Goal: Use online tool/utility: Utilize a website feature to perform a specific function

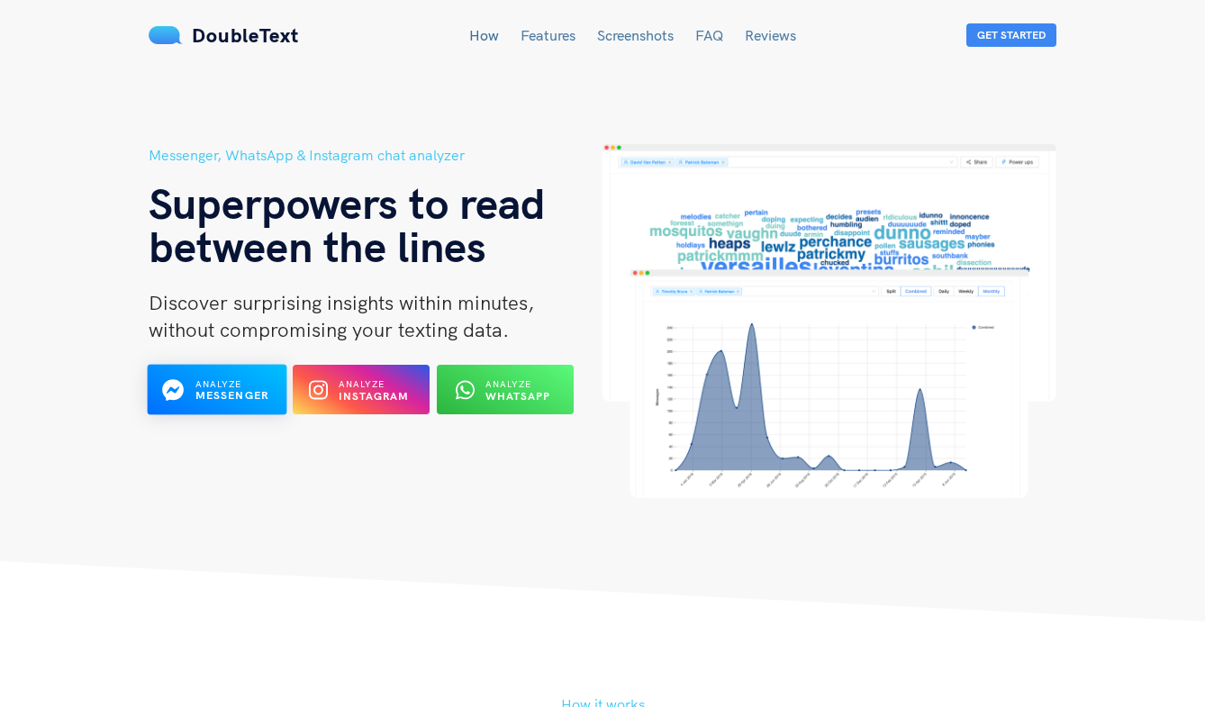
click at [223, 395] on b "Messenger" at bounding box center [232, 396] width 74 height 14
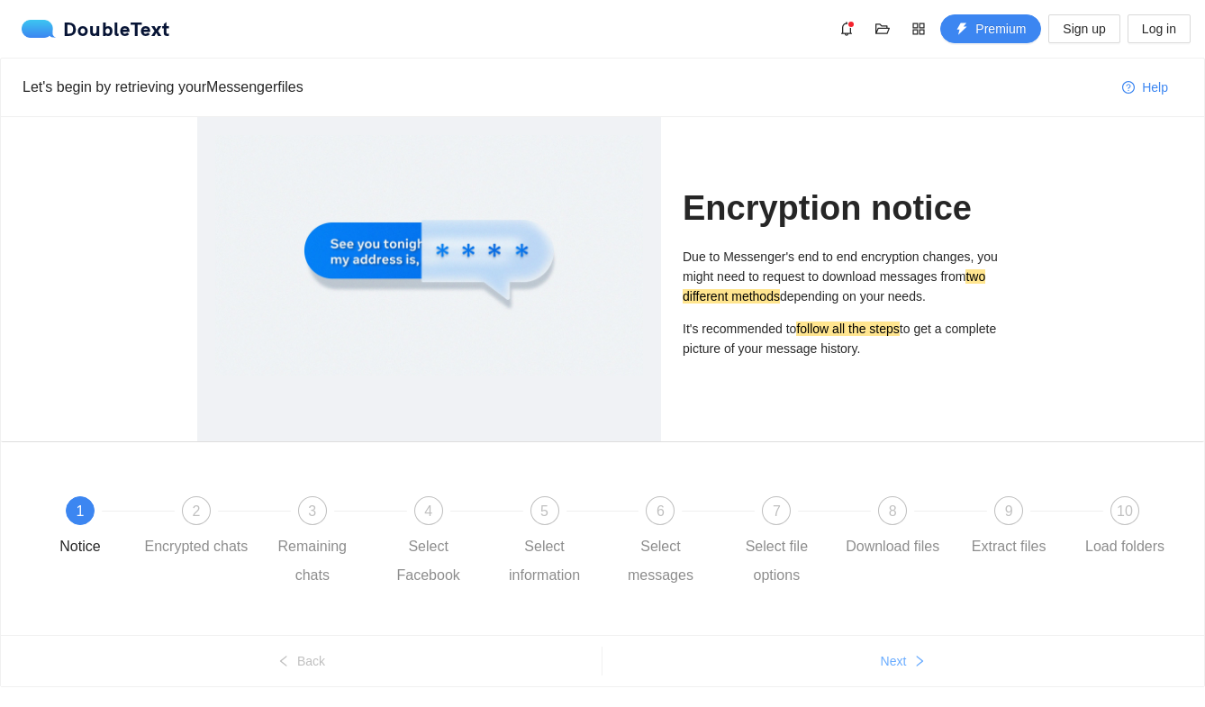
click at [881, 655] on span "Next" at bounding box center [894, 661] width 26 height 20
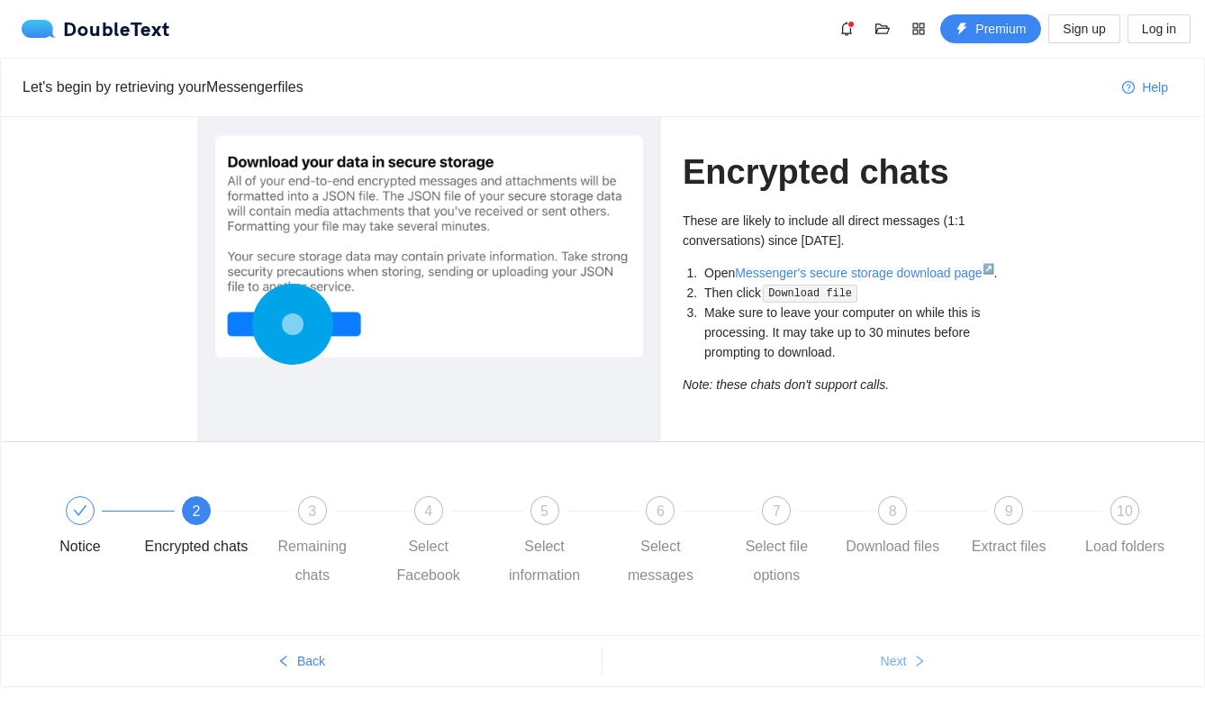
click at [881, 655] on span "Next" at bounding box center [894, 661] width 26 height 20
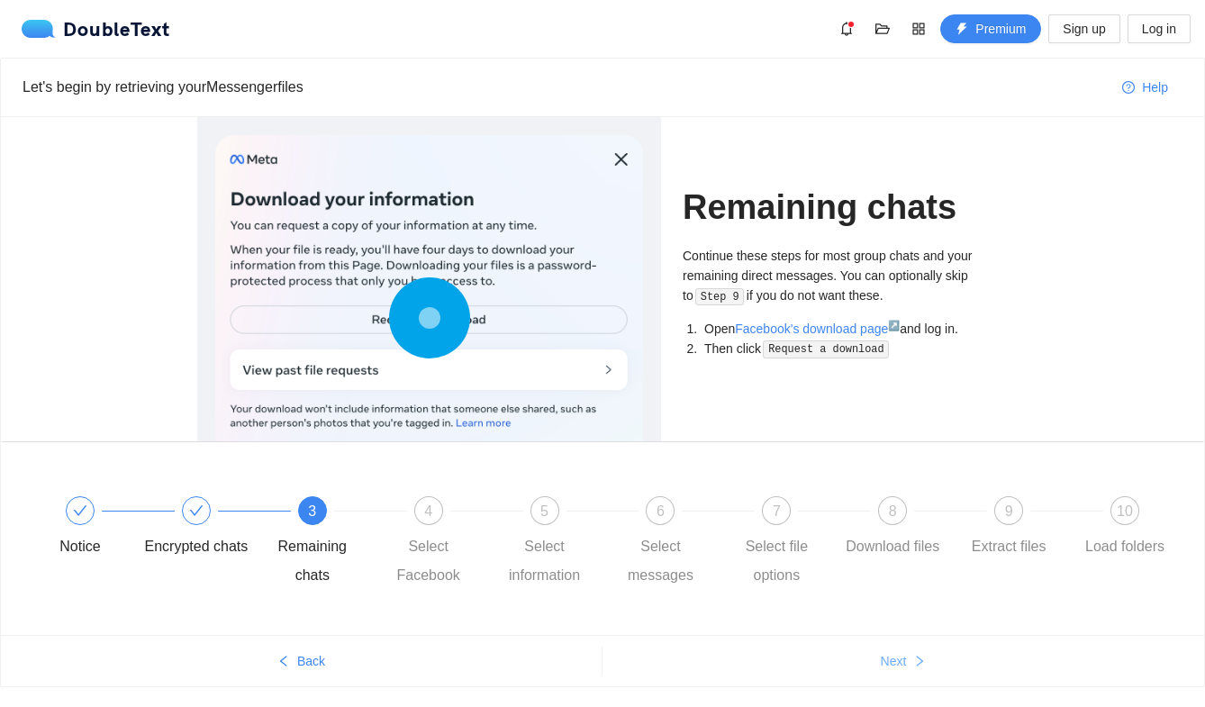
click at [881, 655] on span "Next" at bounding box center [894, 661] width 26 height 20
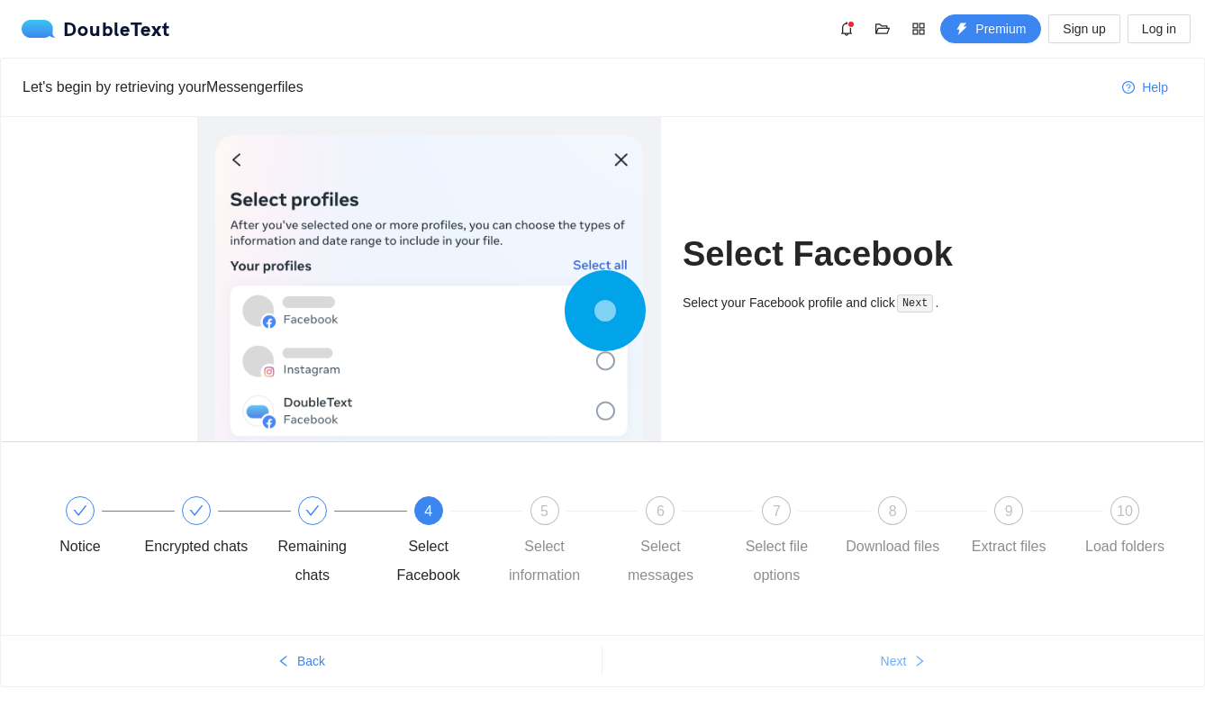
click at [881, 655] on span "Next" at bounding box center [894, 661] width 26 height 20
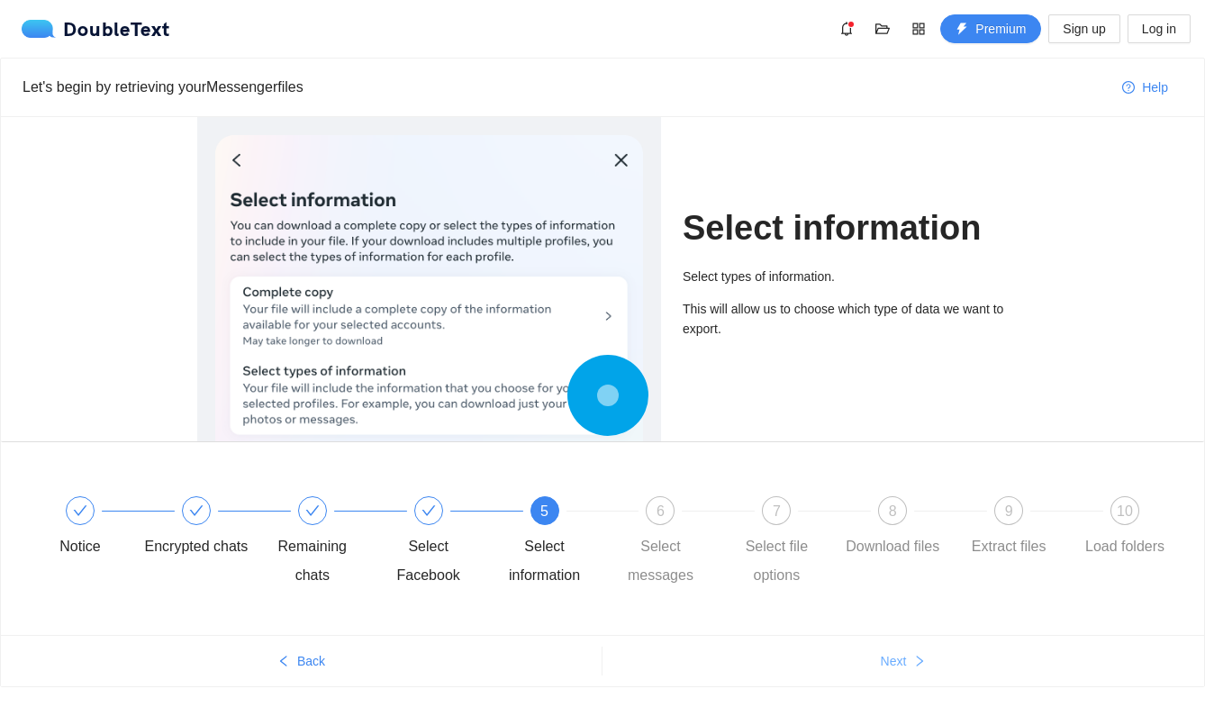
click at [881, 655] on span "Next" at bounding box center [894, 661] width 26 height 20
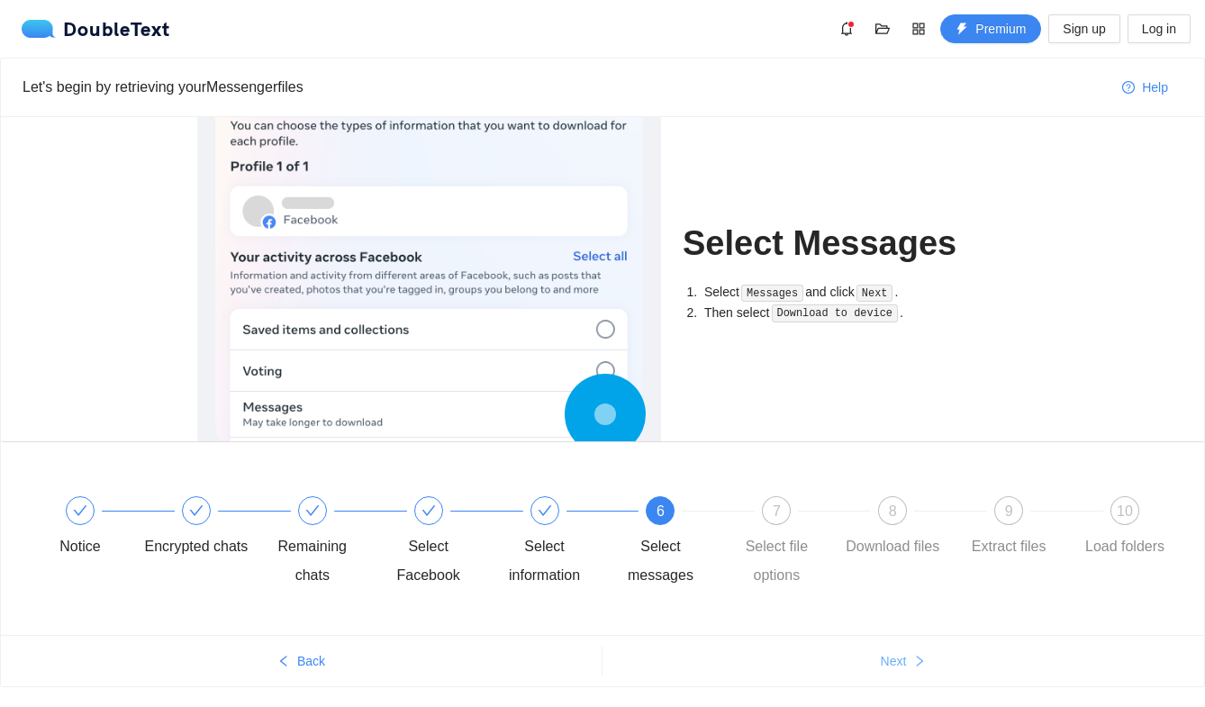
click at [881, 655] on span "Next" at bounding box center [894, 661] width 26 height 20
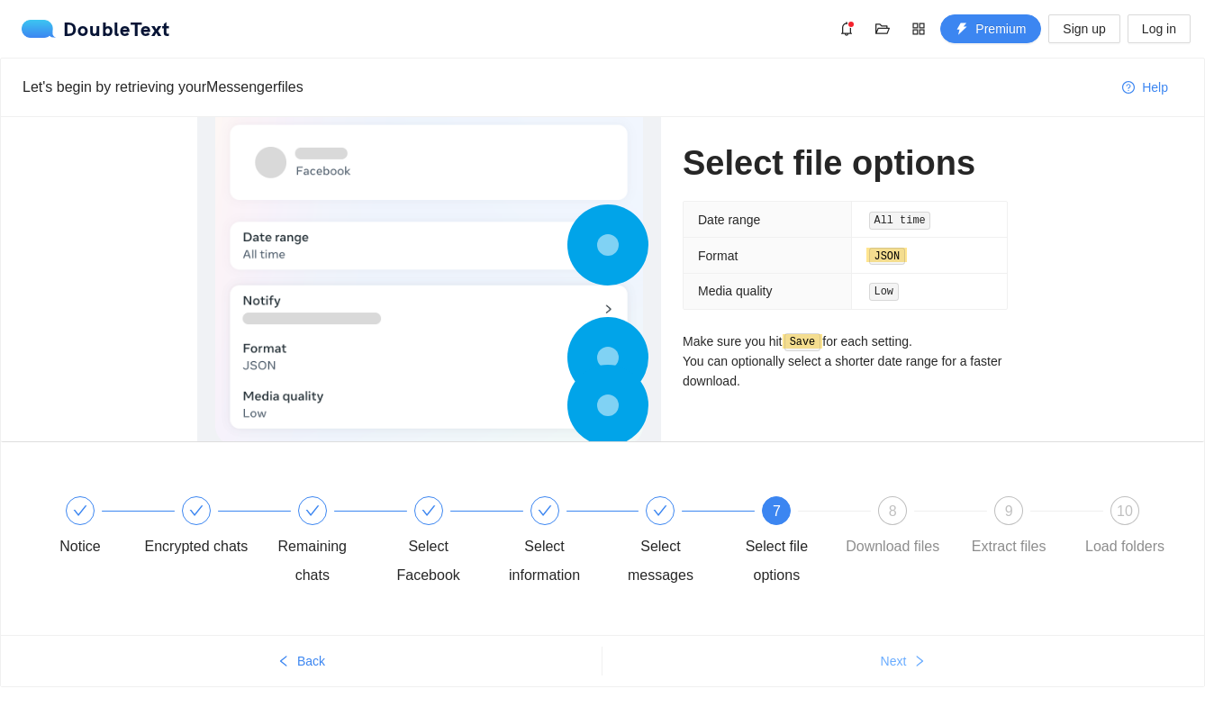
click at [881, 655] on span "Next" at bounding box center [894, 661] width 26 height 20
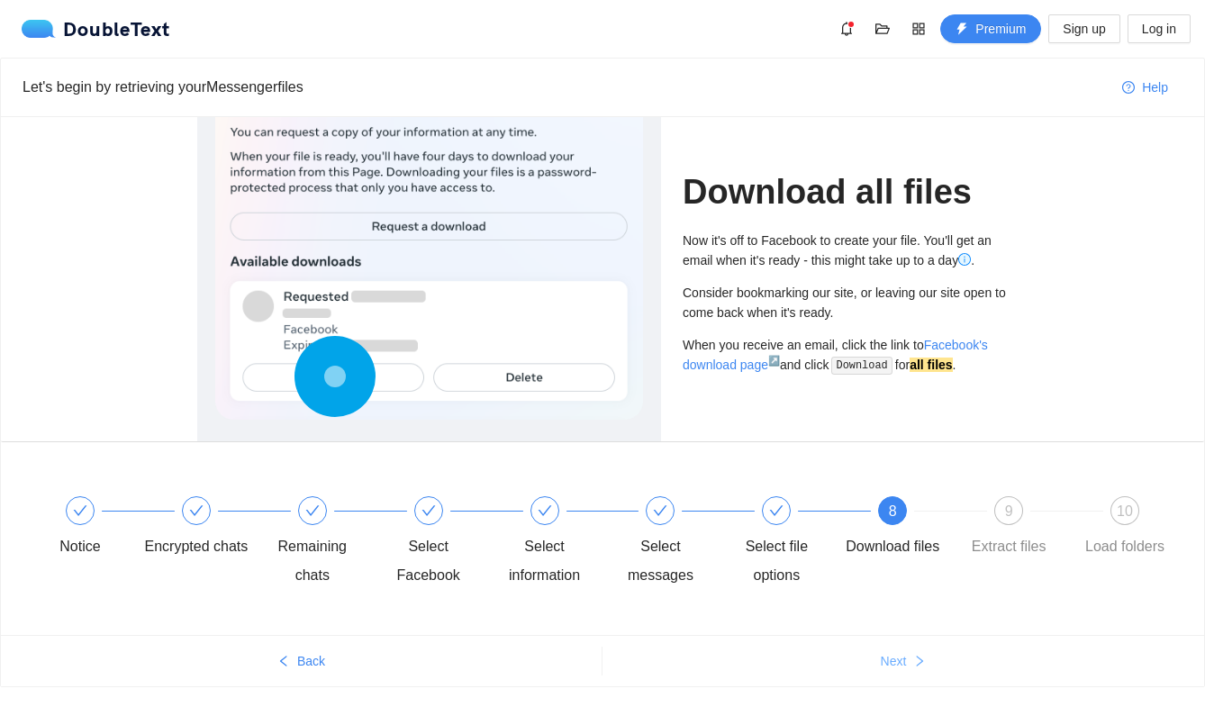
click at [881, 655] on span "Next" at bounding box center [894, 661] width 26 height 20
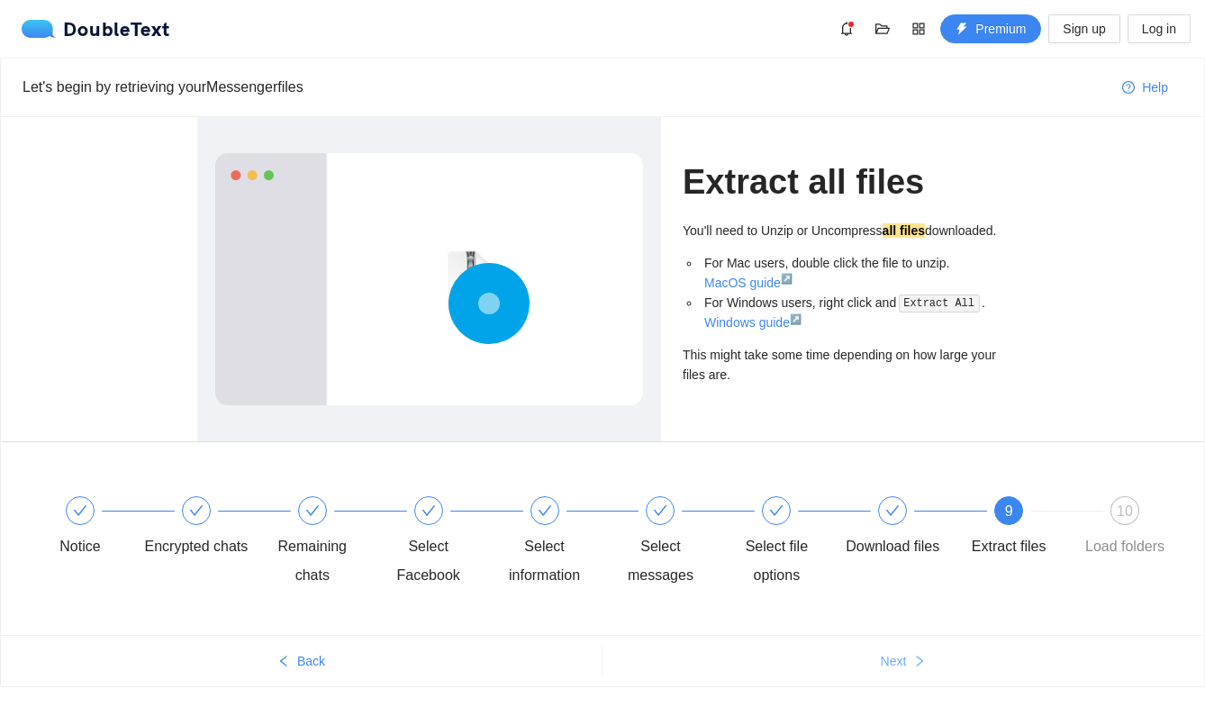
click at [881, 655] on span "Next" at bounding box center [894, 661] width 26 height 20
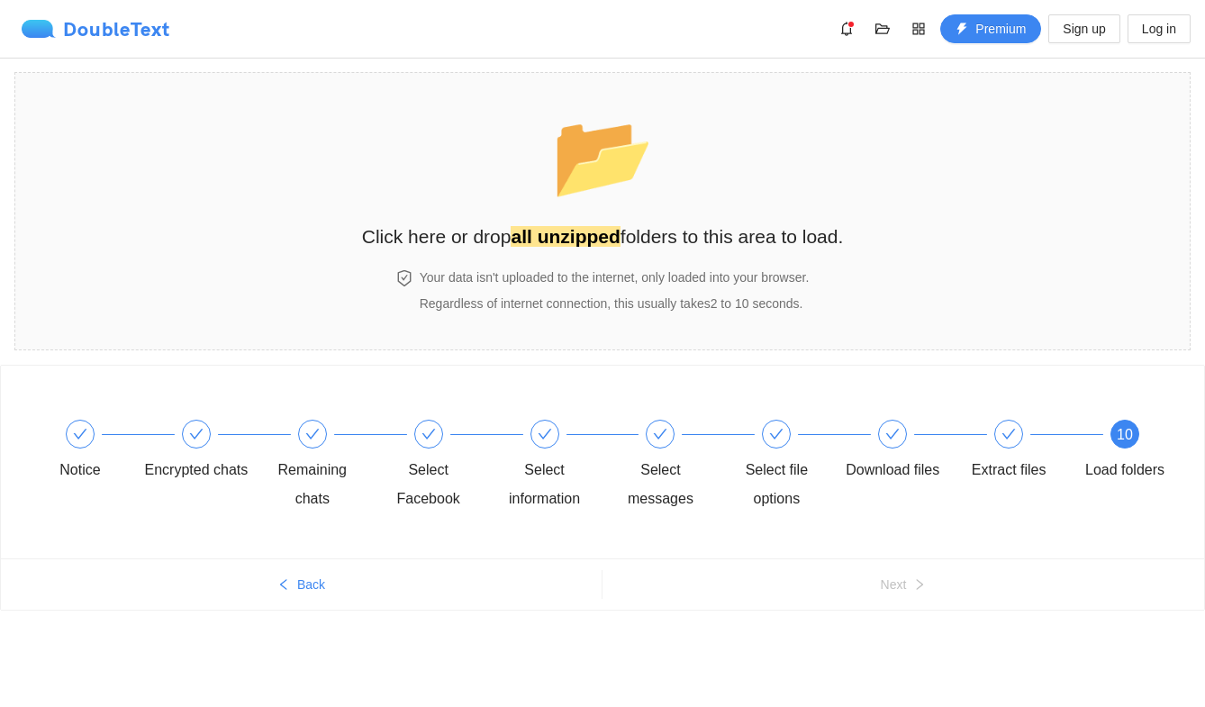
click at [72, 36] on div "DoubleText" at bounding box center [96, 29] width 149 height 18
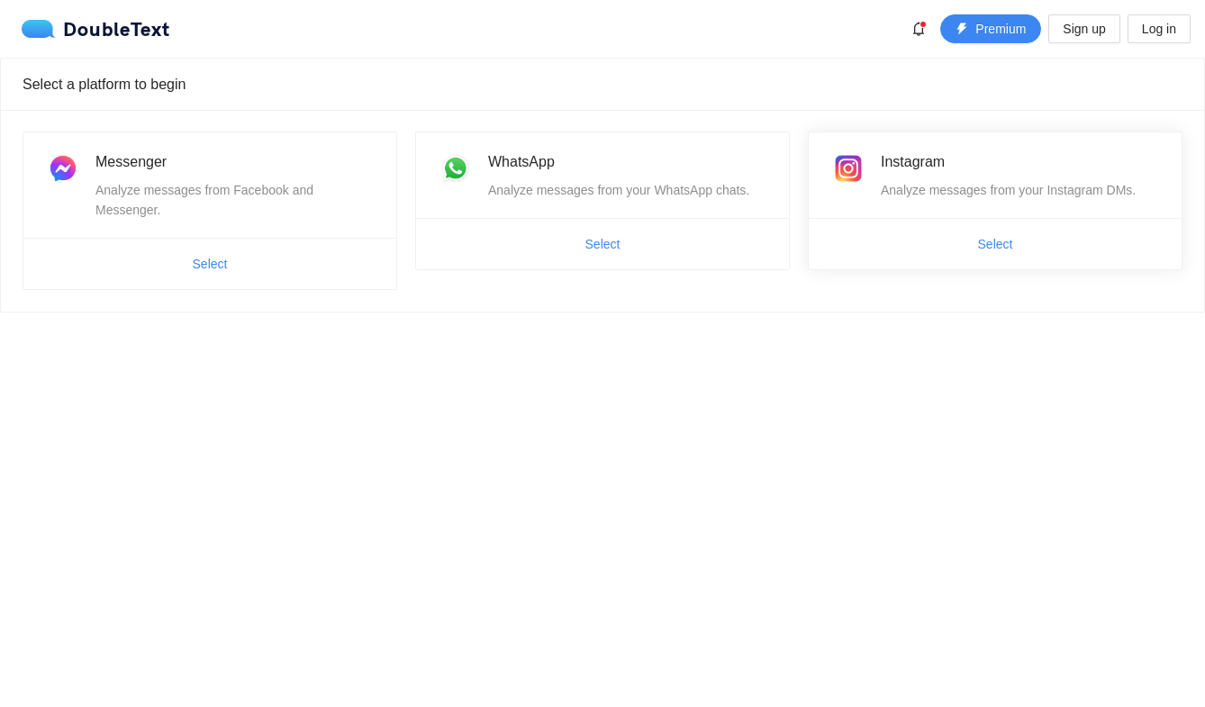
click at [954, 239] on span "Select" at bounding box center [995, 244] width 373 height 29
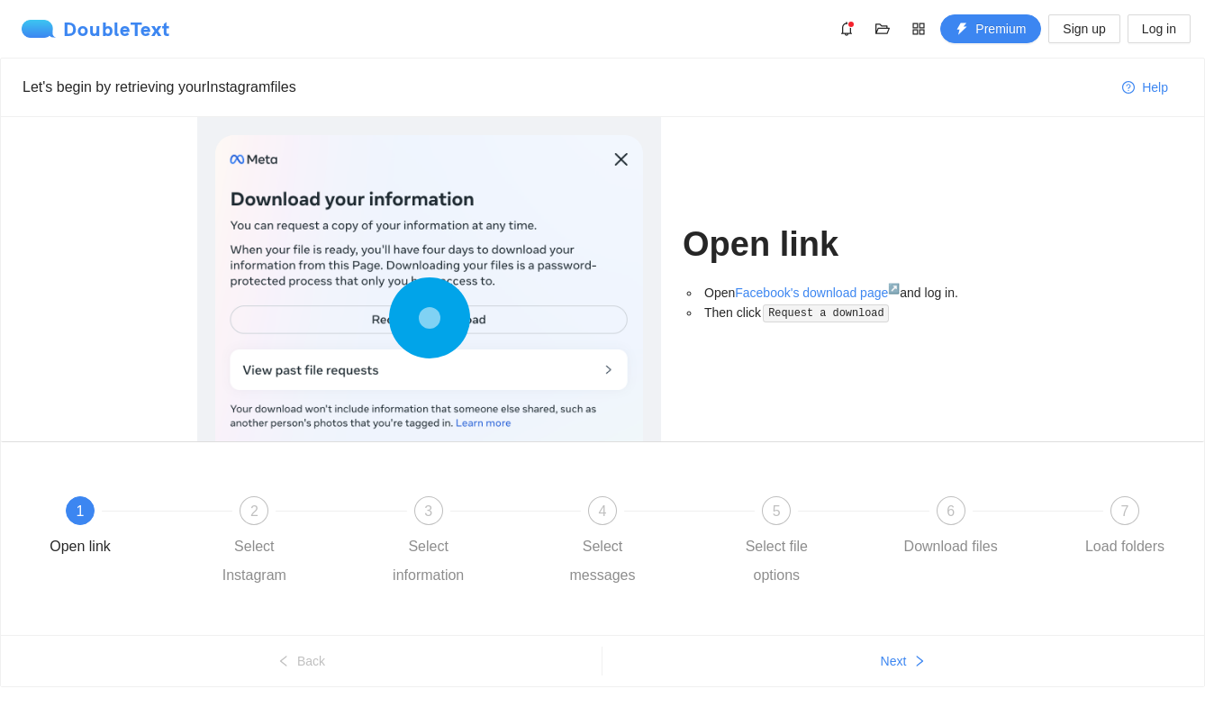
click at [54, 24] on img at bounding box center [42, 29] width 41 height 18
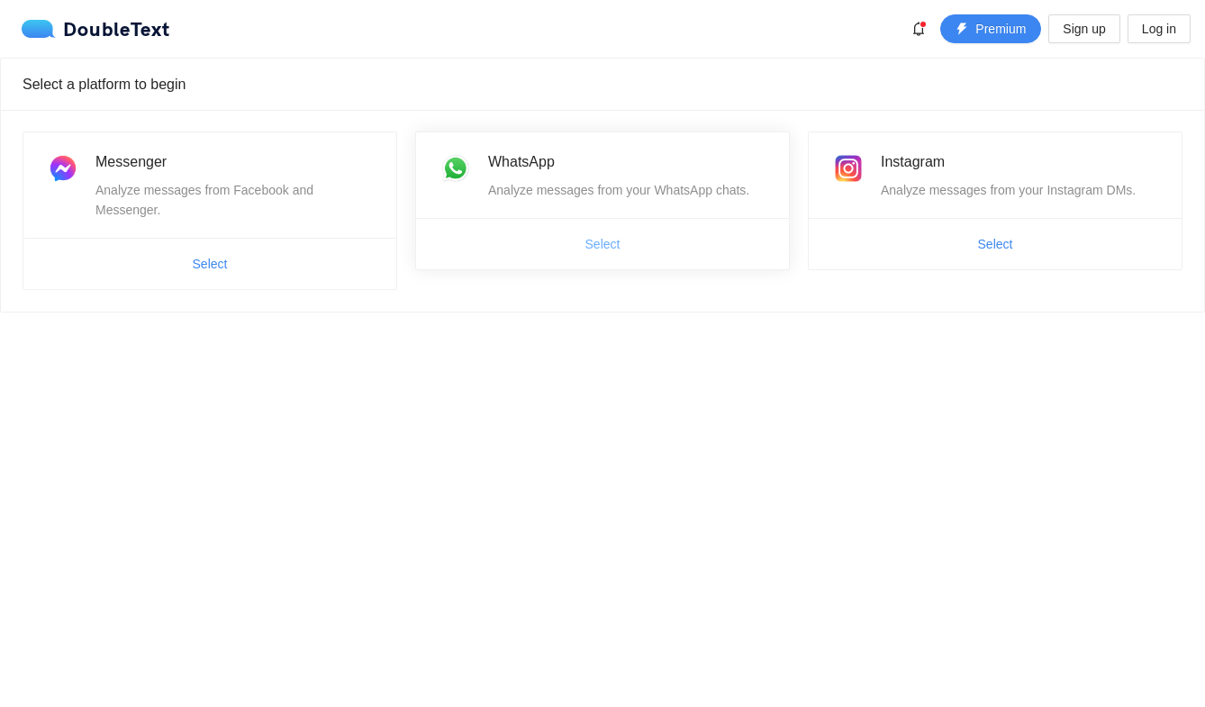
click at [592, 239] on span "Select" at bounding box center [602, 244] width 35 height 20
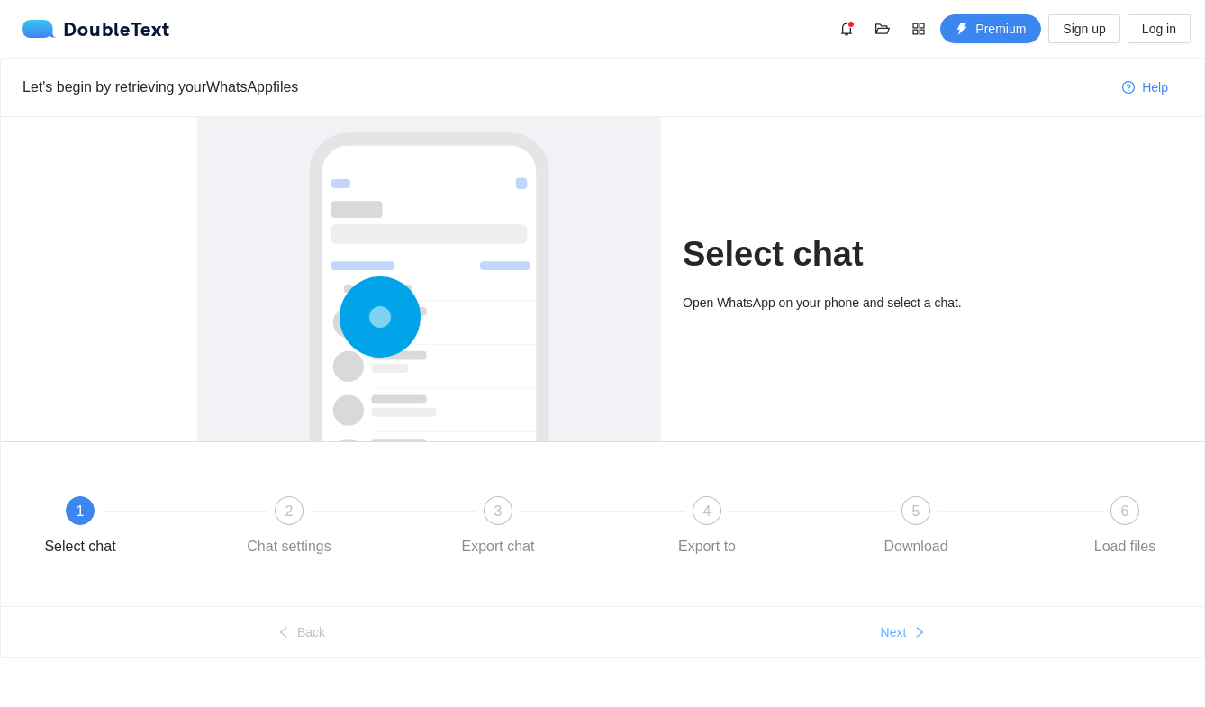
click at [906, 643] on button "Next" at bounding box center [903, 632] width 602 height 29
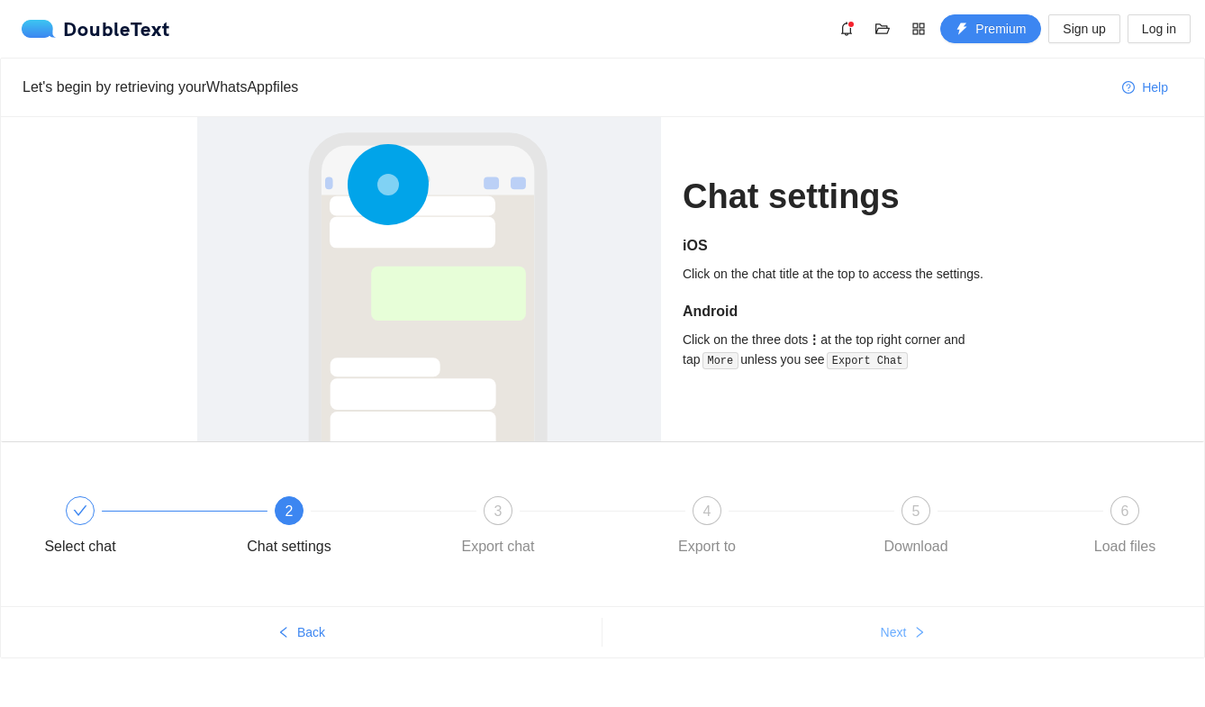
click at [906, 643] on button "Next" at bounding box center [903, 632] width 602 height 29
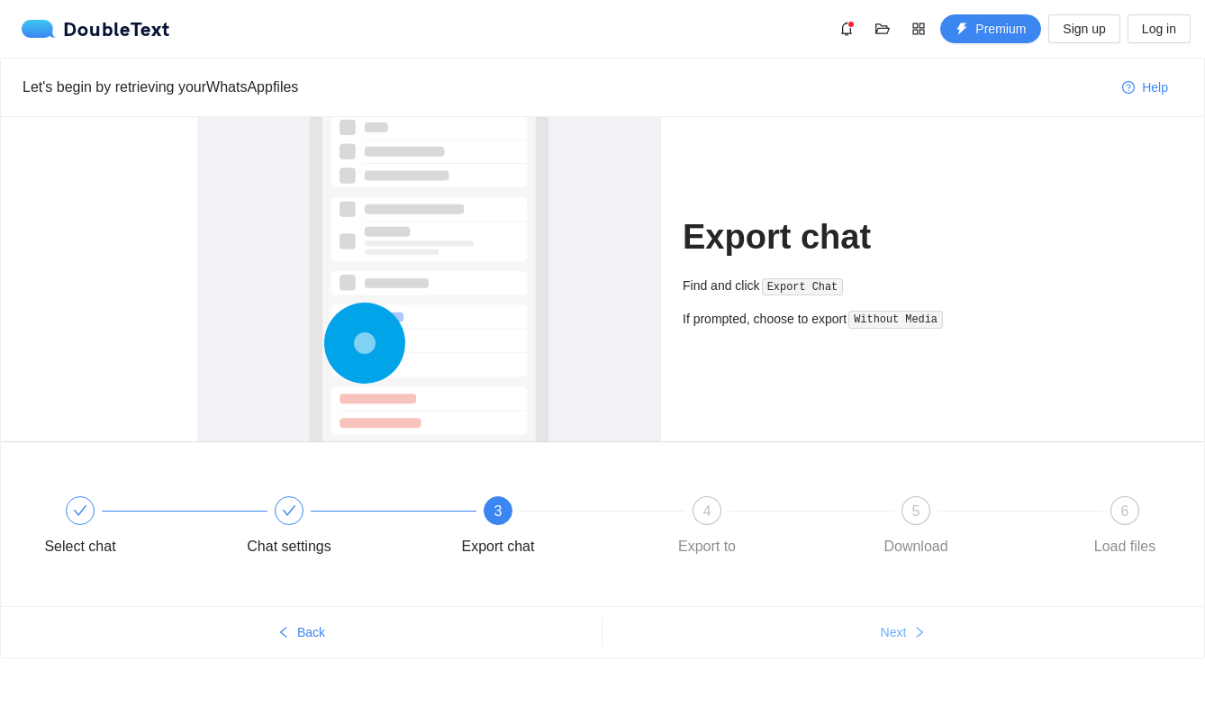
click at [906, 643] on button "Next" at bounding box center [903, 632] width 602 height 29
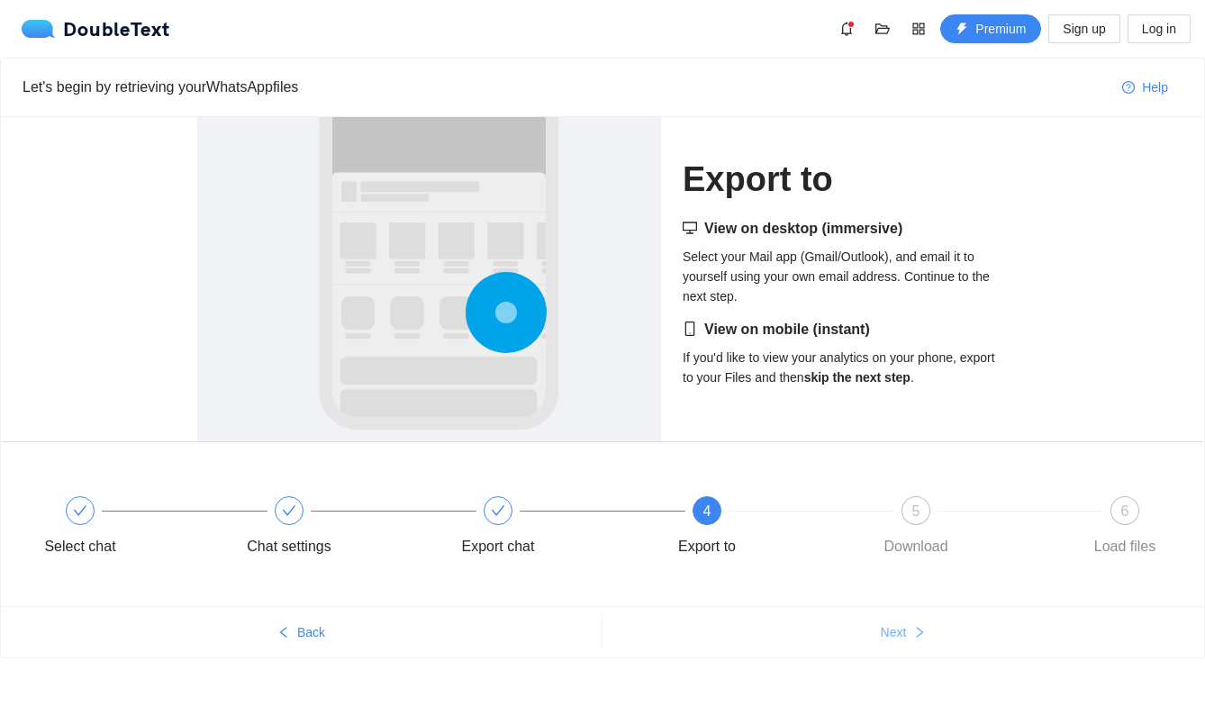
click at [906, 643] on button "Next" at bounding box center [903, 632] width 602 height 29
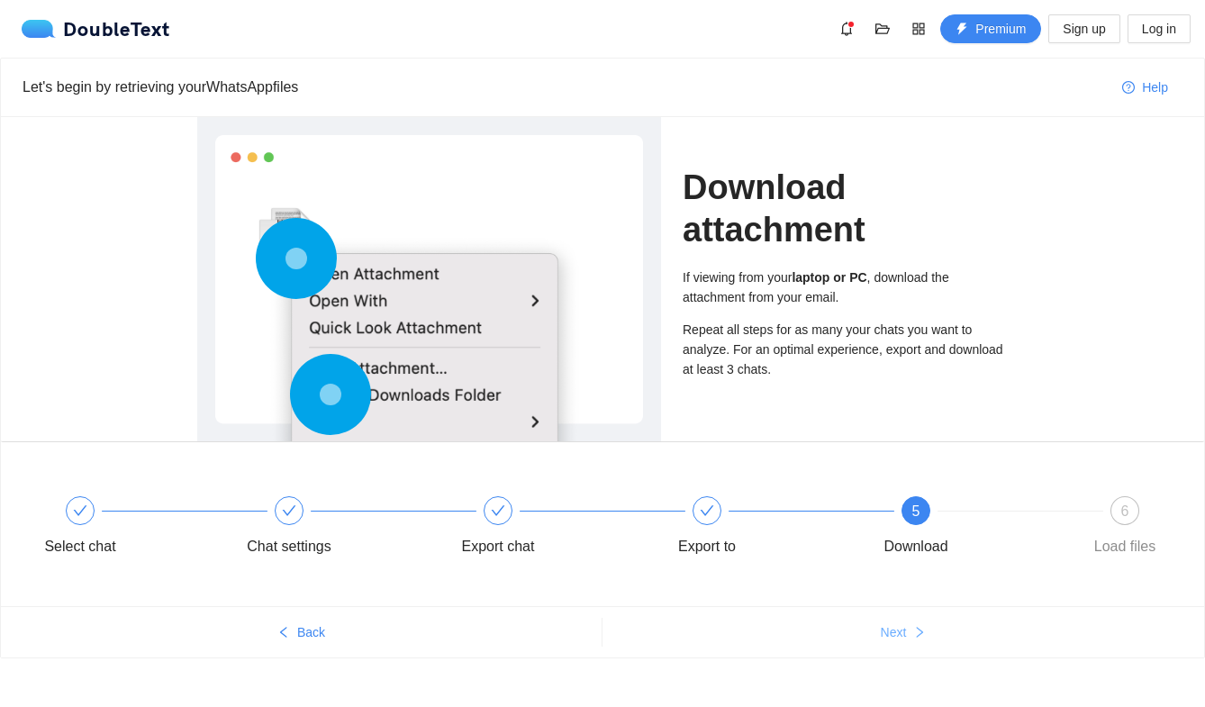
click at [906, 643] on button "Next" at bounding box center [903, 632] width 602 height 29
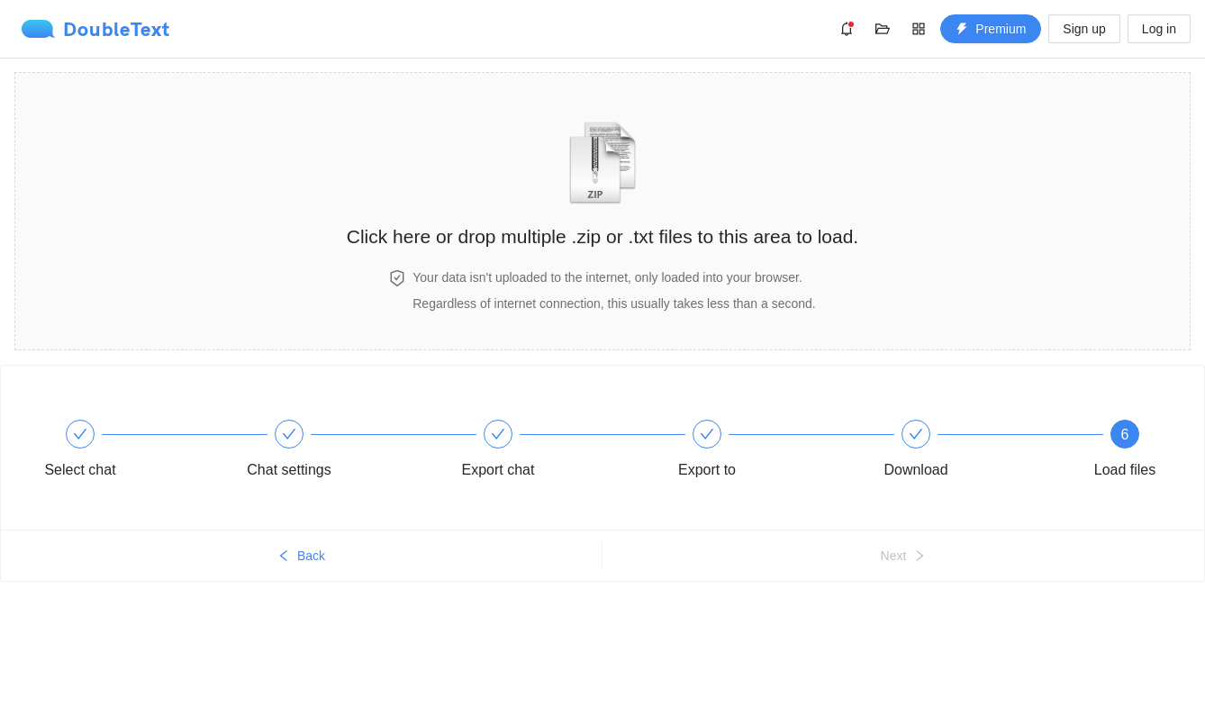
click at [85, 23] on div "DoubleText" at bounding box center [96, 29] width 149 height 18
